Goal: Navigation & Orientation: Find specific page/section

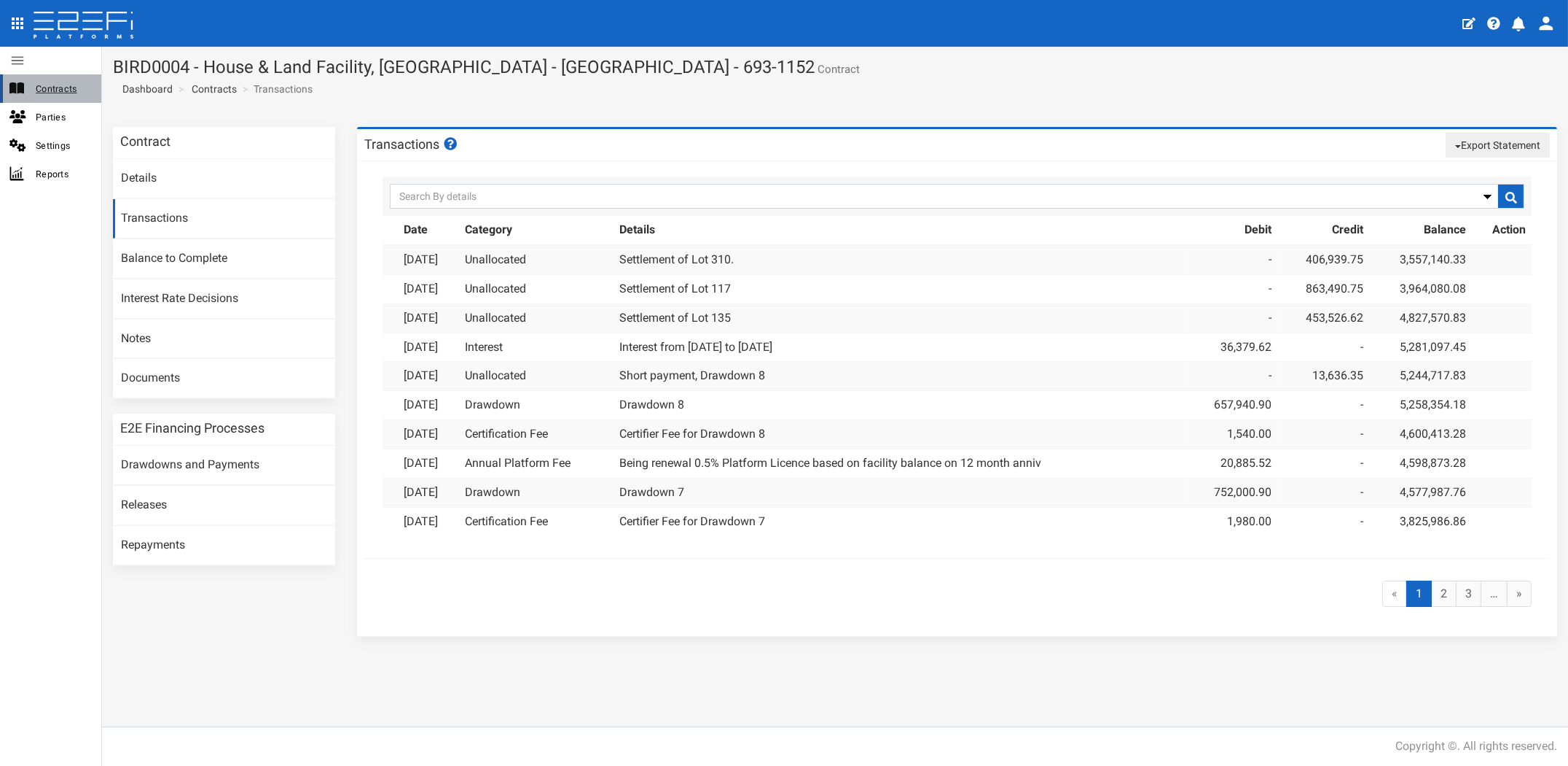
click at [41, 88] on span "Contracts" at bounding box center [63, 88] width 54 height 17
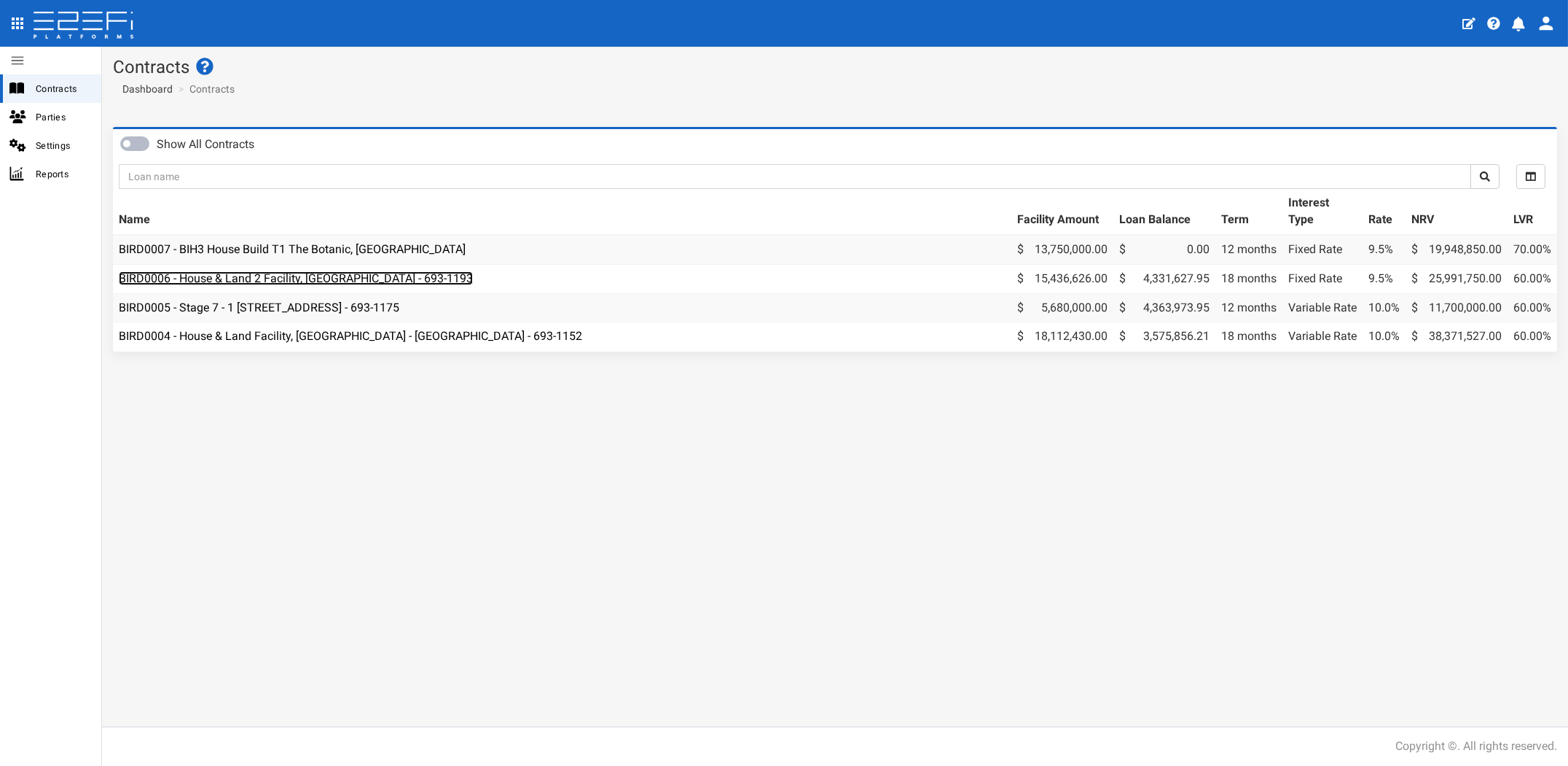
click at [316, 275] on link "BIRD0006 - House & Land 2 Facility, [GEOGRAPHIC_DATA] - 693-1193" at bounding box center [296, 277] width 354 height 14
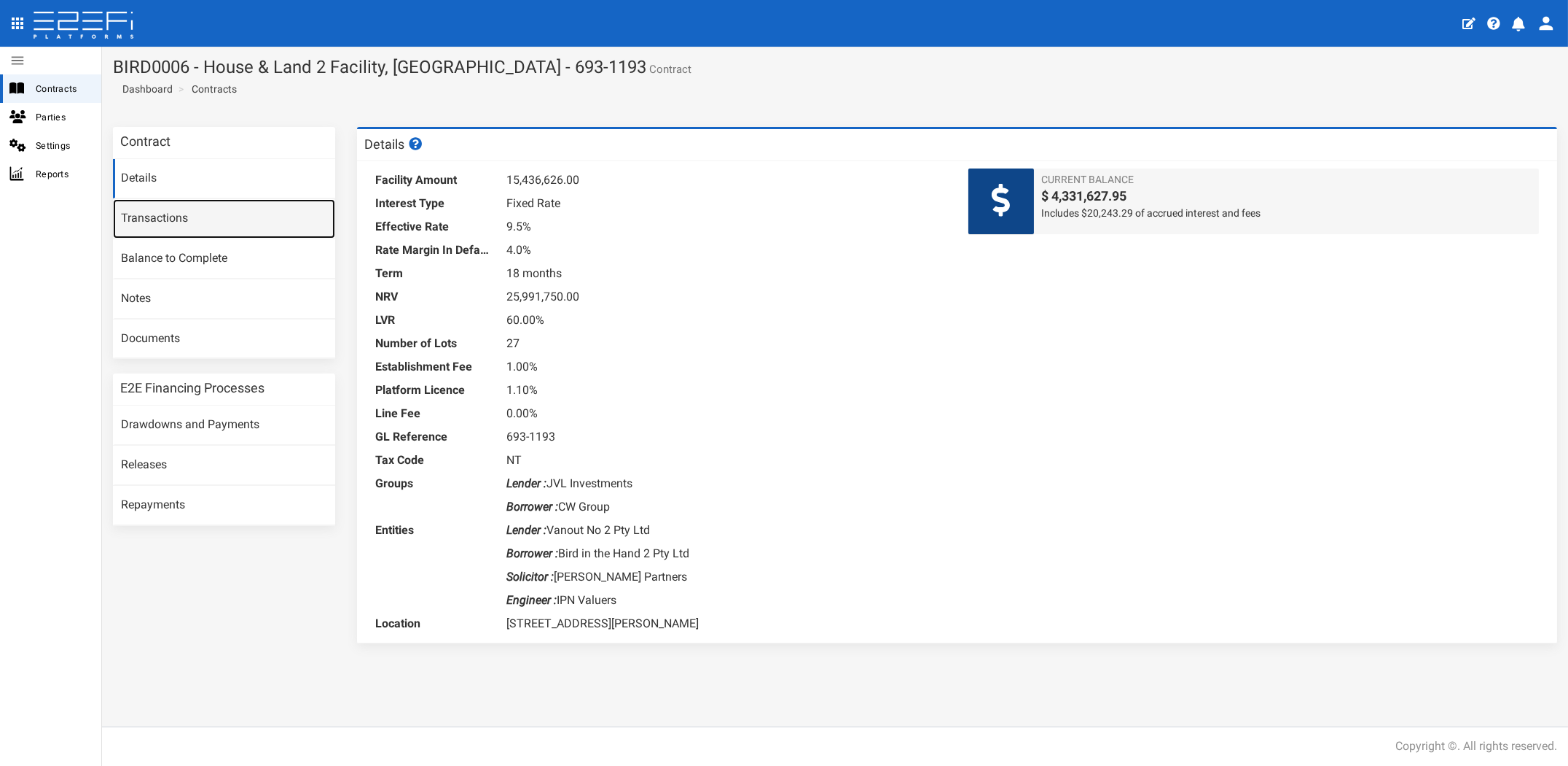
click at [179, 225] on link "Transactions" at bounding box center [224, 219] width 222 height 40
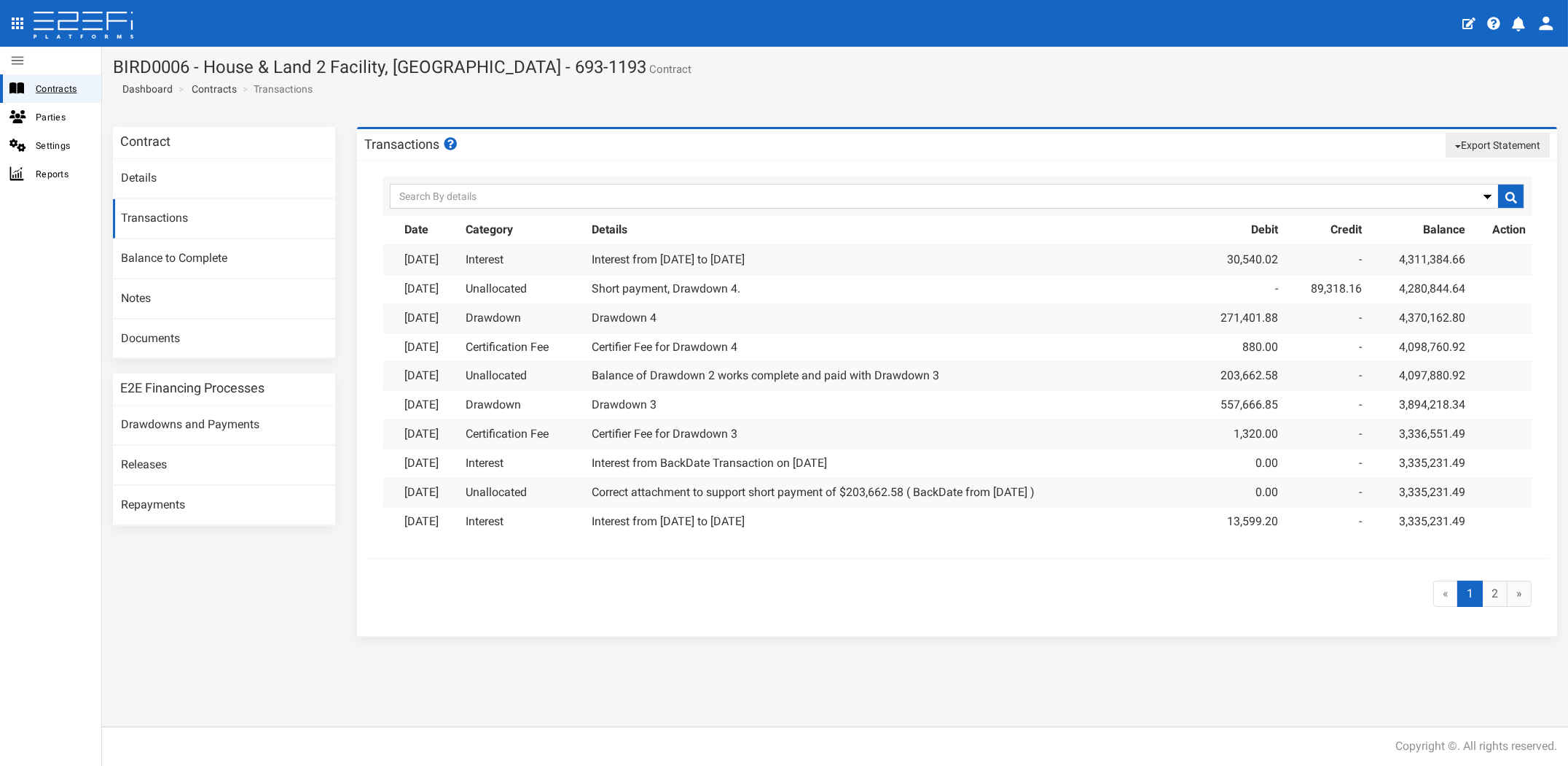
click at [54, 84] on span "Contracts" at bounding box center [63, 88] width 54 height 17
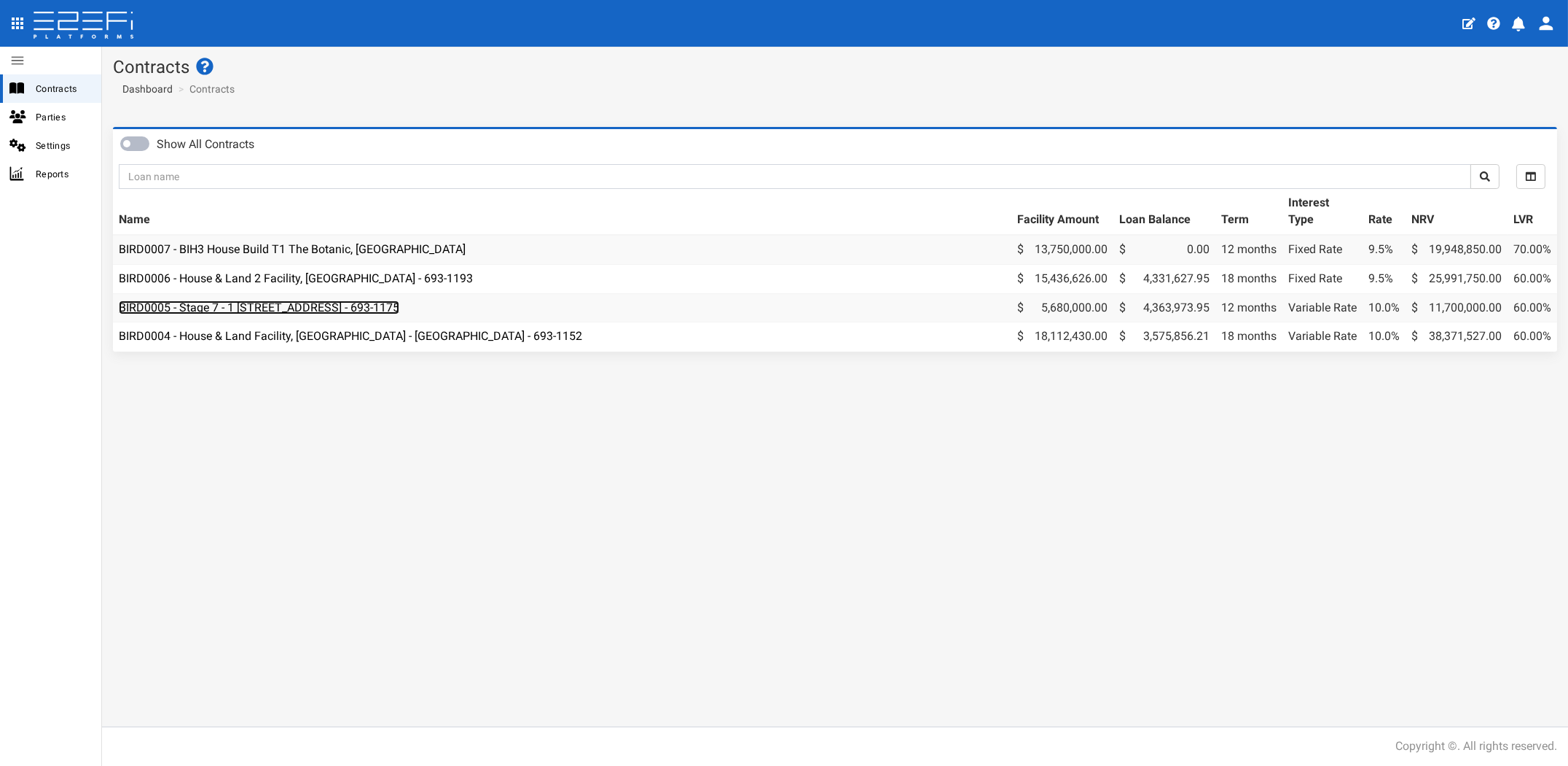
click at [280, 305] on link "BIRD0005 - Stage 7 - 1 [STREET_ADDRESS] - 693-1175" at bounding box center [259, 307] width 281 height 14
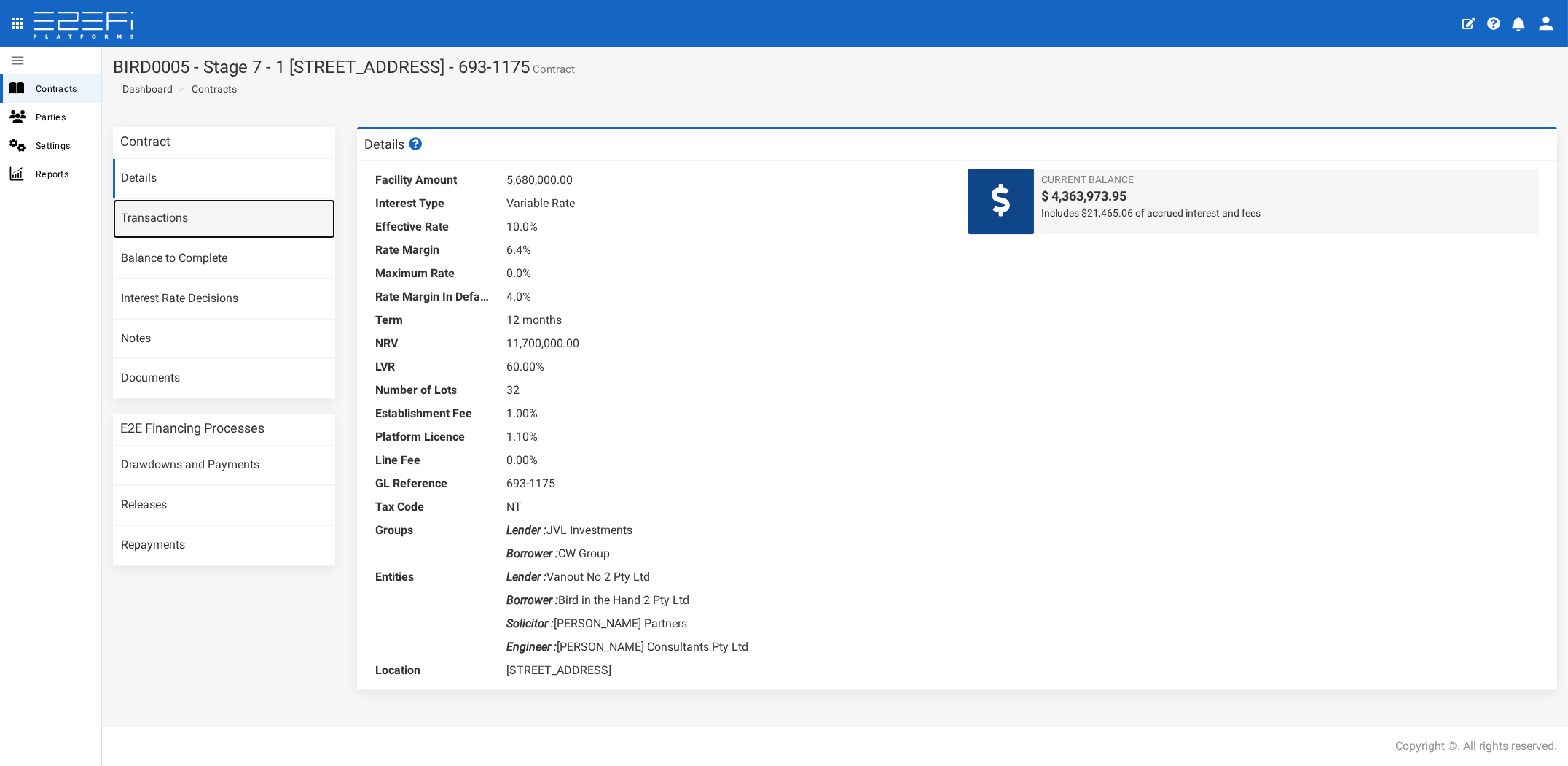
click at [142, 222] on link "Transactions" at bounding box center [224, 219] width 222 height 40
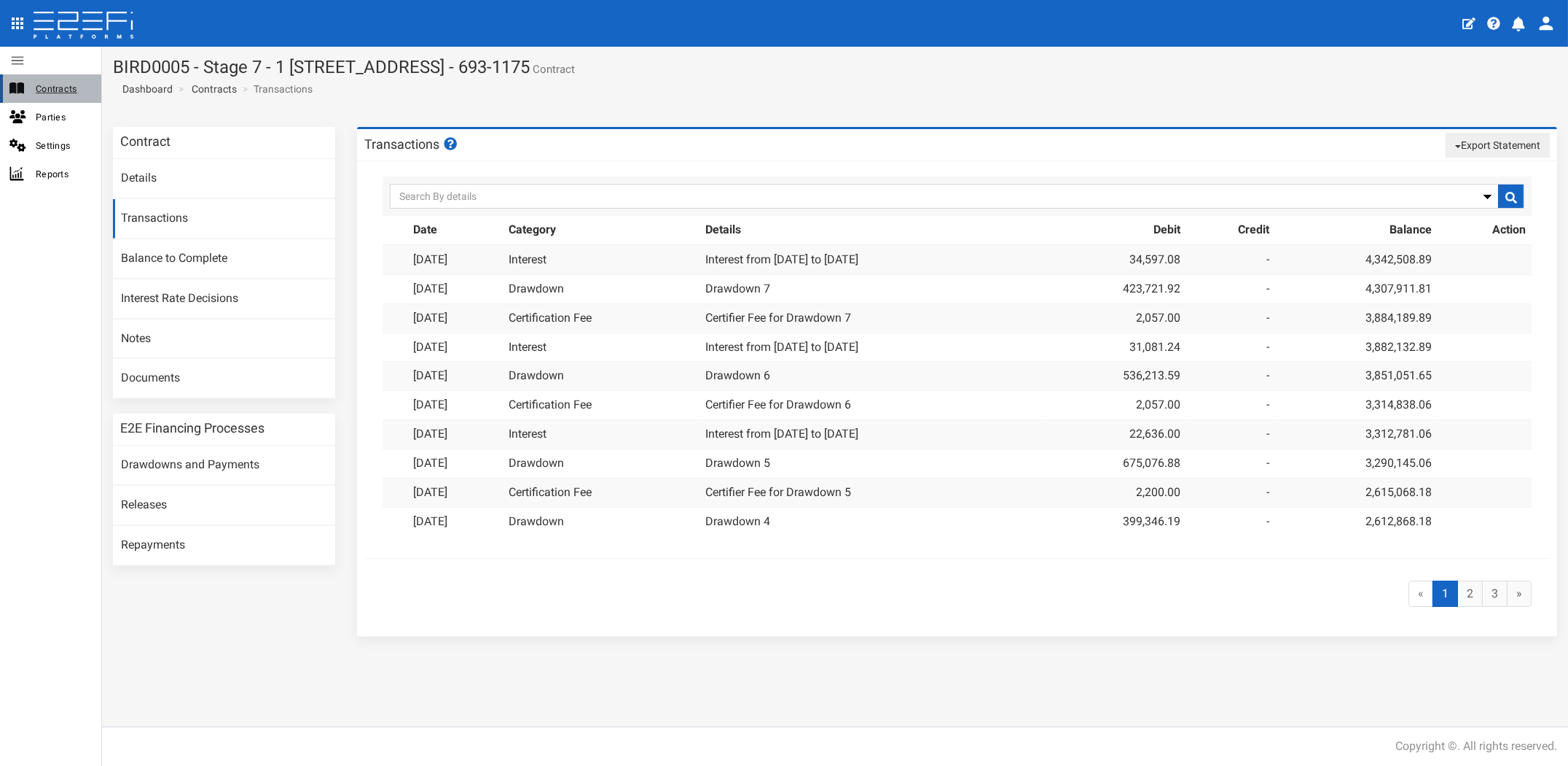
click at [52, 82] on span "Contracts" at bounding box center [63, 88] width 54 height 17
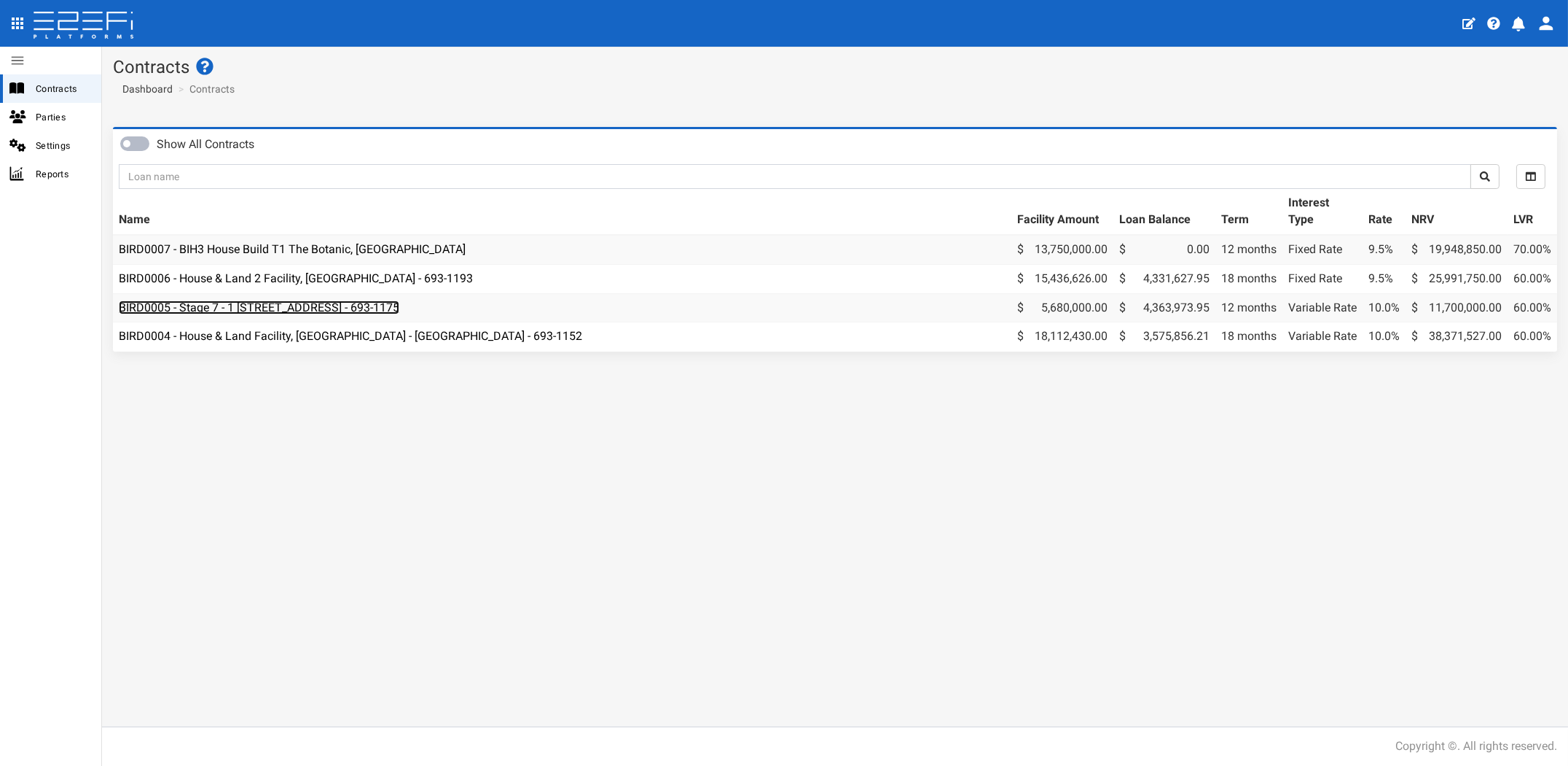
click at [334, 309] on link "BIRD0005 - Stage 7 - 1 [STREET_ADDRESS] - 693-1175" at bounding box center [259, 307] width 281 height 14
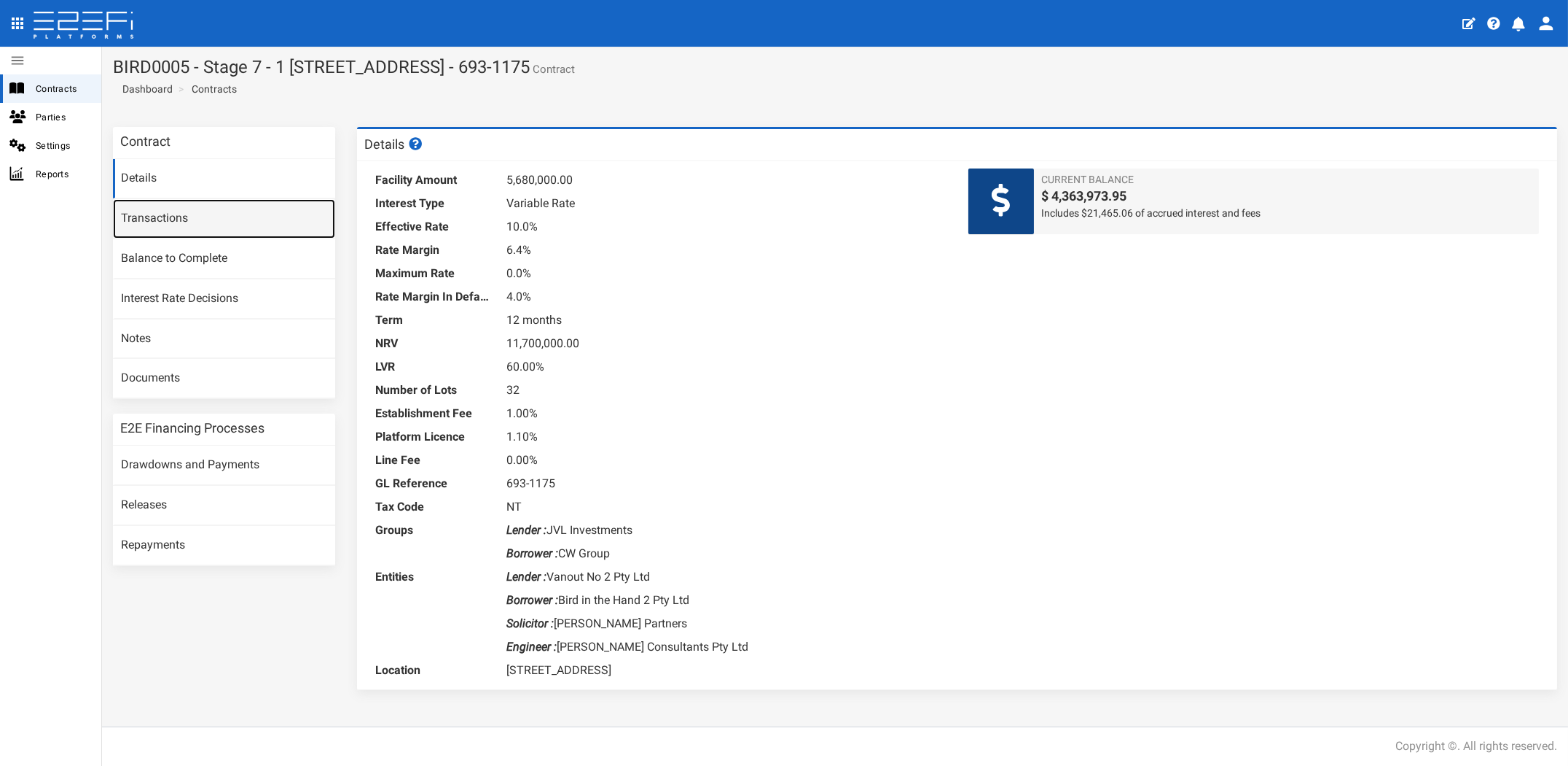
click at [149, 223] on link "Transactions" at bounding box center [224, 219] width 222 height 40
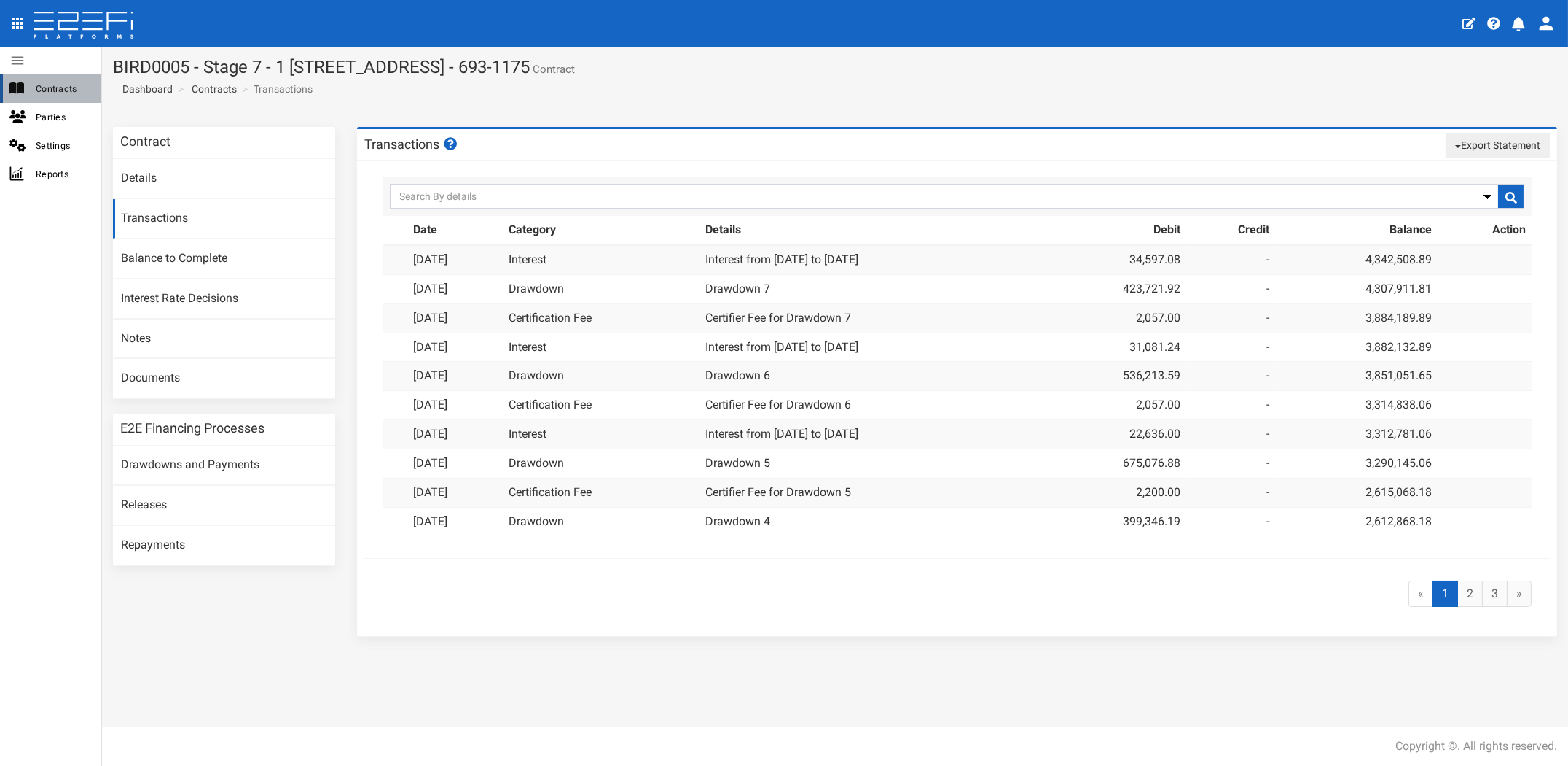
click at [46, 94] on span "Contracts" at bounding box center [63, 88] width 54 height 17
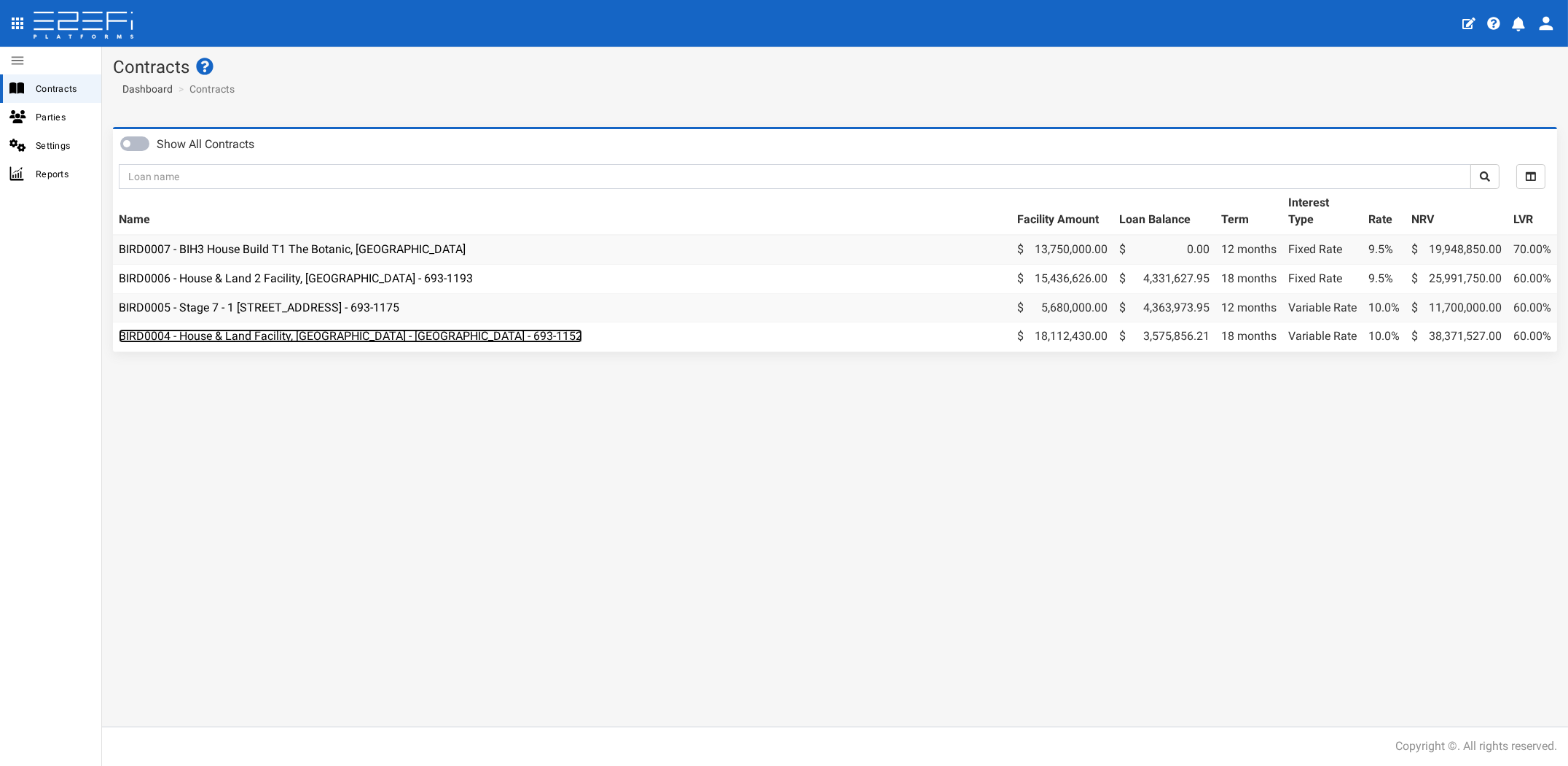
click at [287, 329] on link "BIRD0004 - House & Land Facility, [GEOGRAPHIC_DATA] - [GEOGRAPHIC_DATA] - 693-1…" at bounding box center [350, 335] width 463 height 14
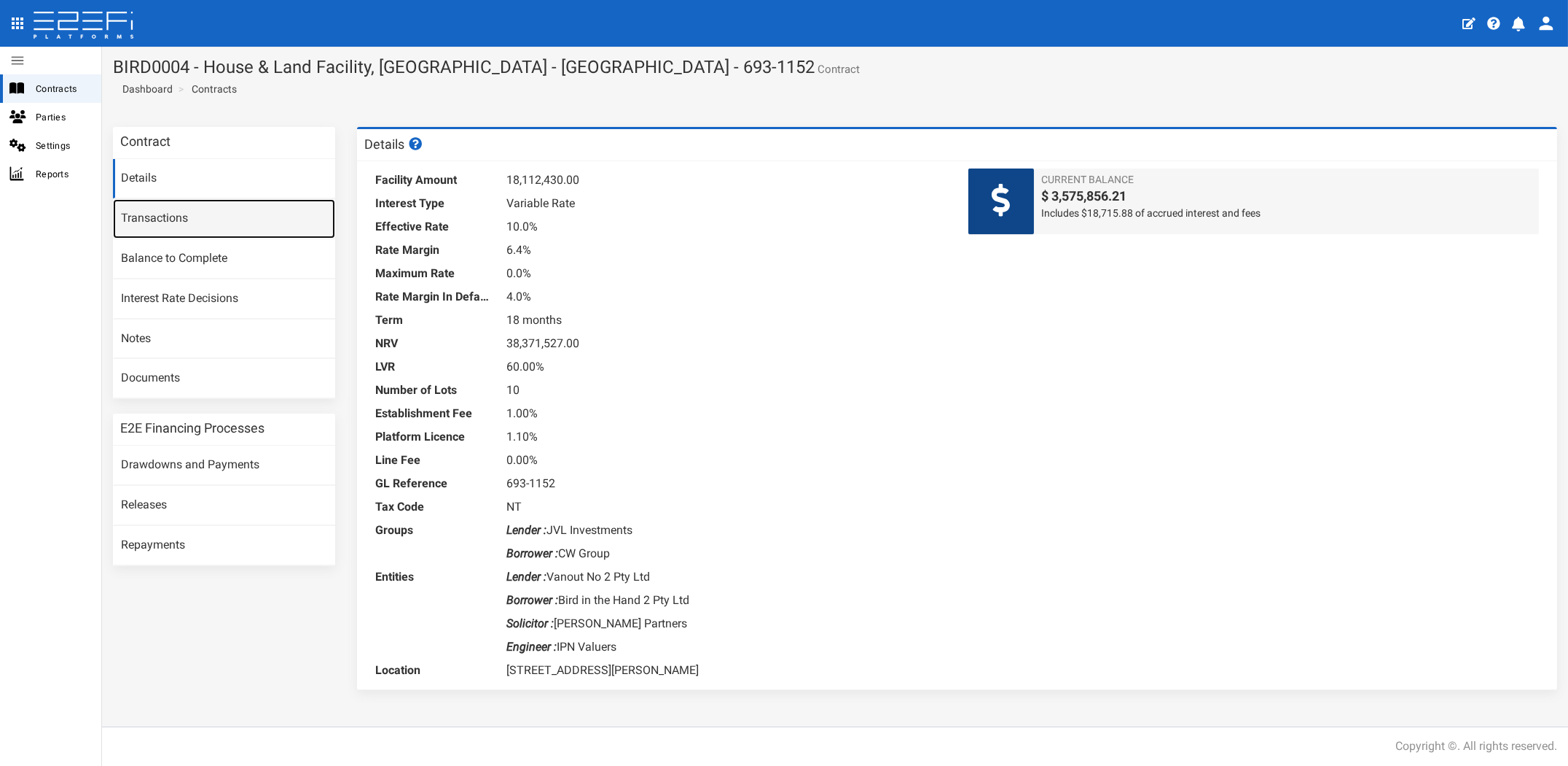
click at [166, 218] on link "Transactions" at bounding box center [224, 219] width 222 height 40
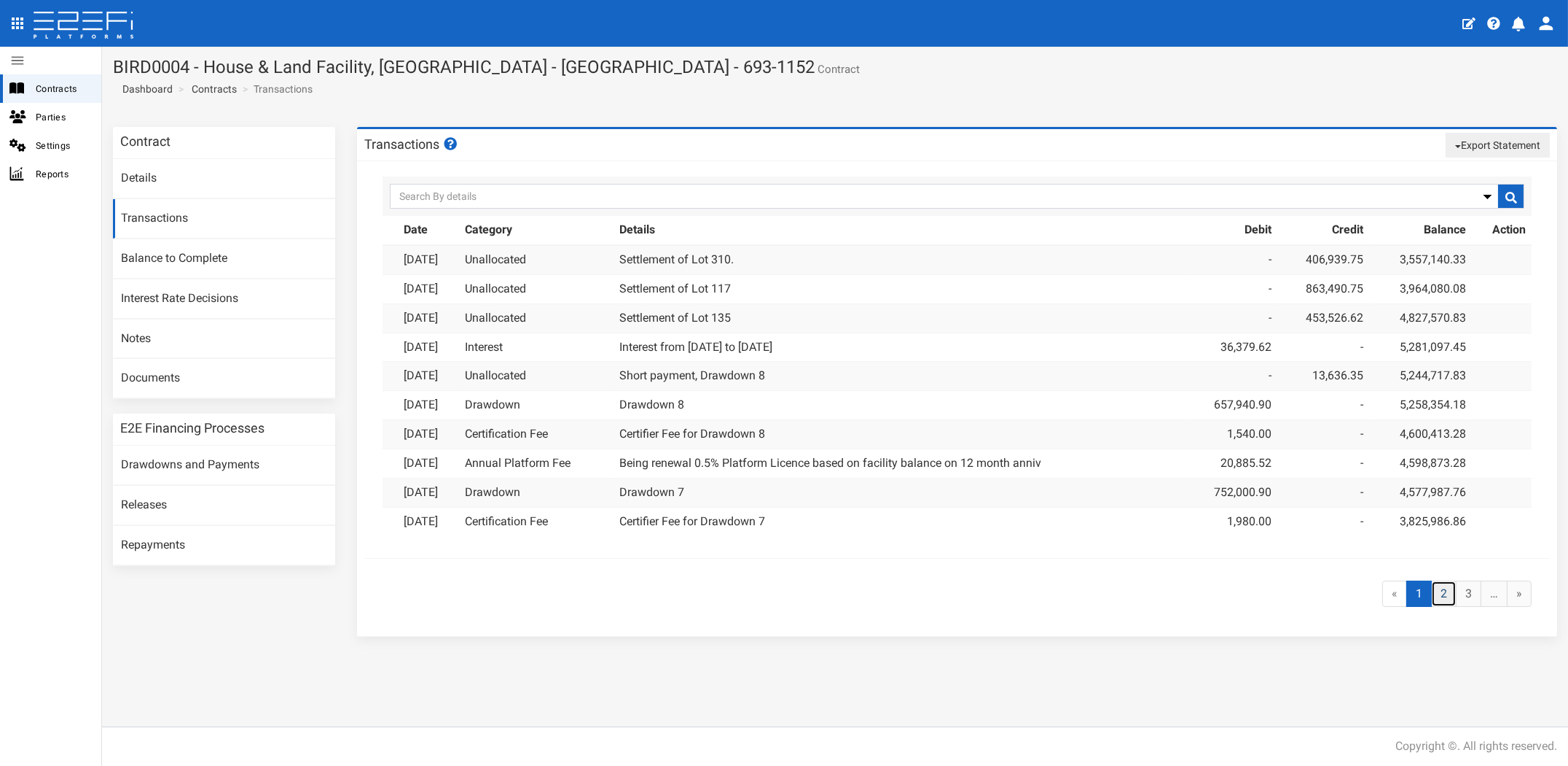
click at [1442, 599] on link "2" at bounding box center [1444, 594] width 25 height 27
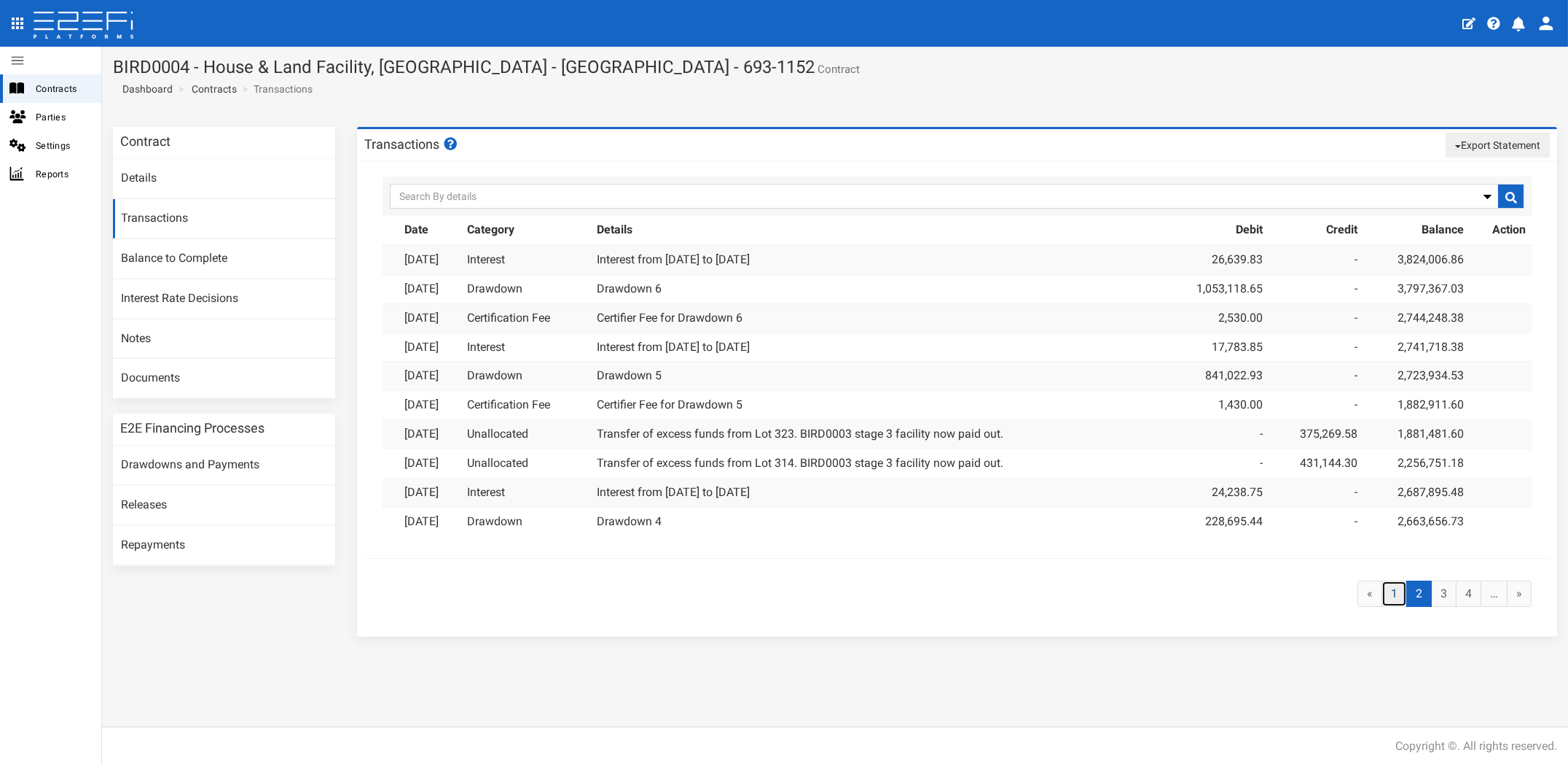
click at [1399, 595] on link "1" at bounding box center [1394, 594] width 25 height 27
